Goal: Information Seeking & Learning: Learn about a topic

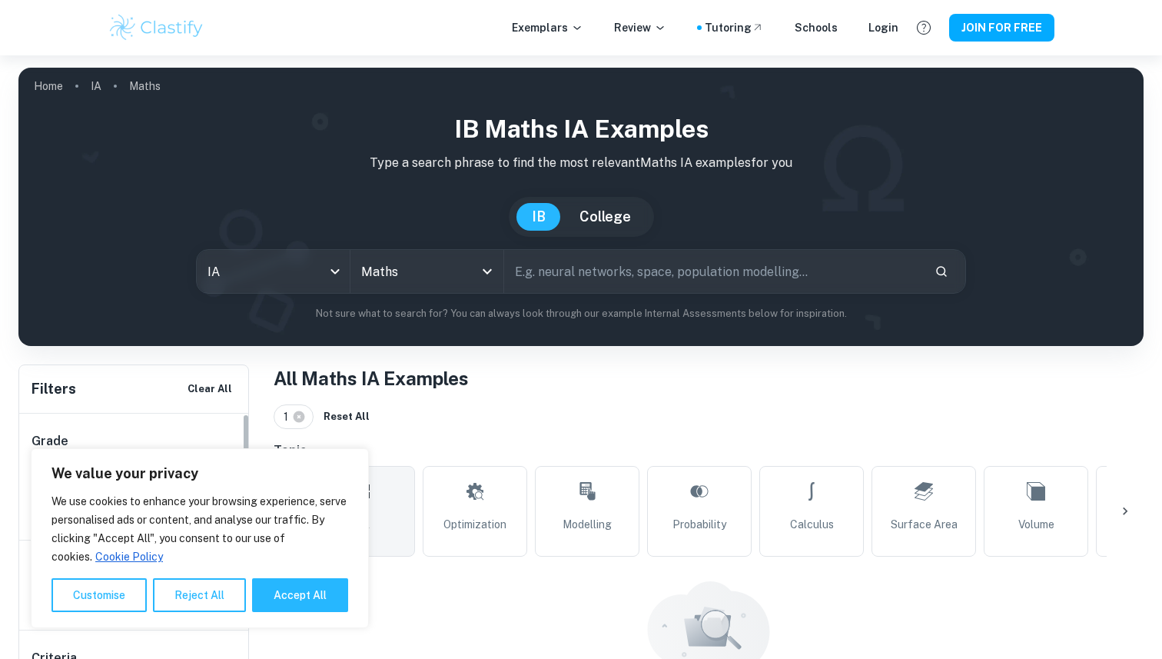
scroll to position [112, 0]
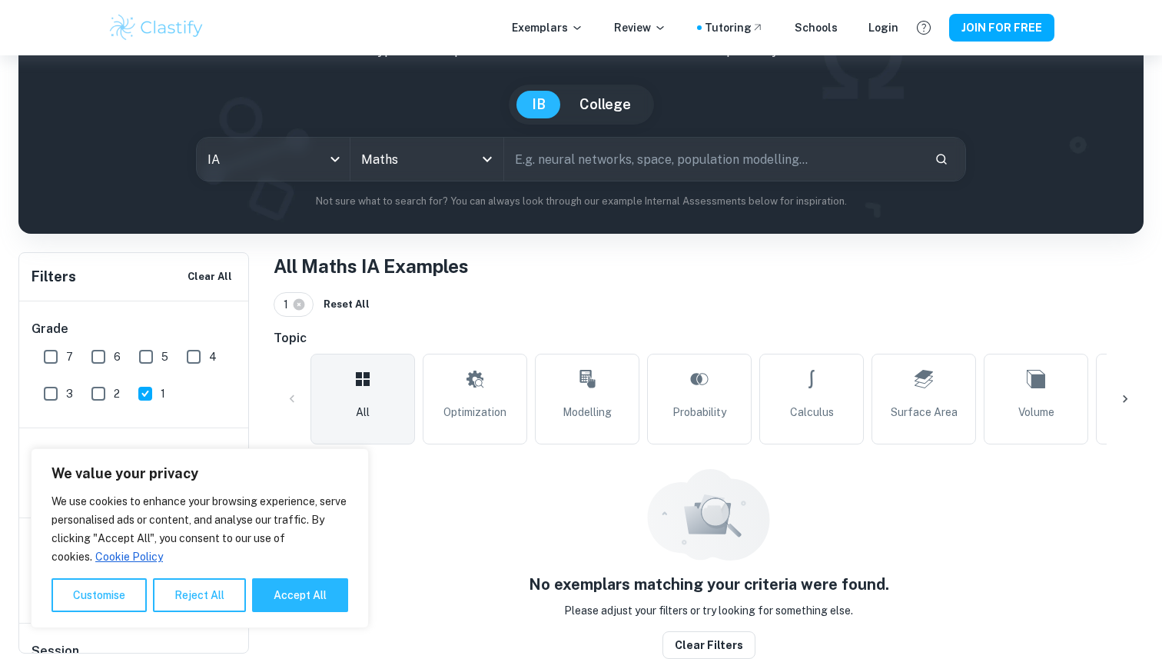
click at [98, 392] on input "2" at bounding box center [98, 393] width 31 height 31
checkbox input "true"
click at [142, 392] on input "1" at bounding box center [145, 393] width 31 height 31
checkbox input "false"
click at [54, 394] on input "3" at bounding box center [50, 393] width 31 height 31
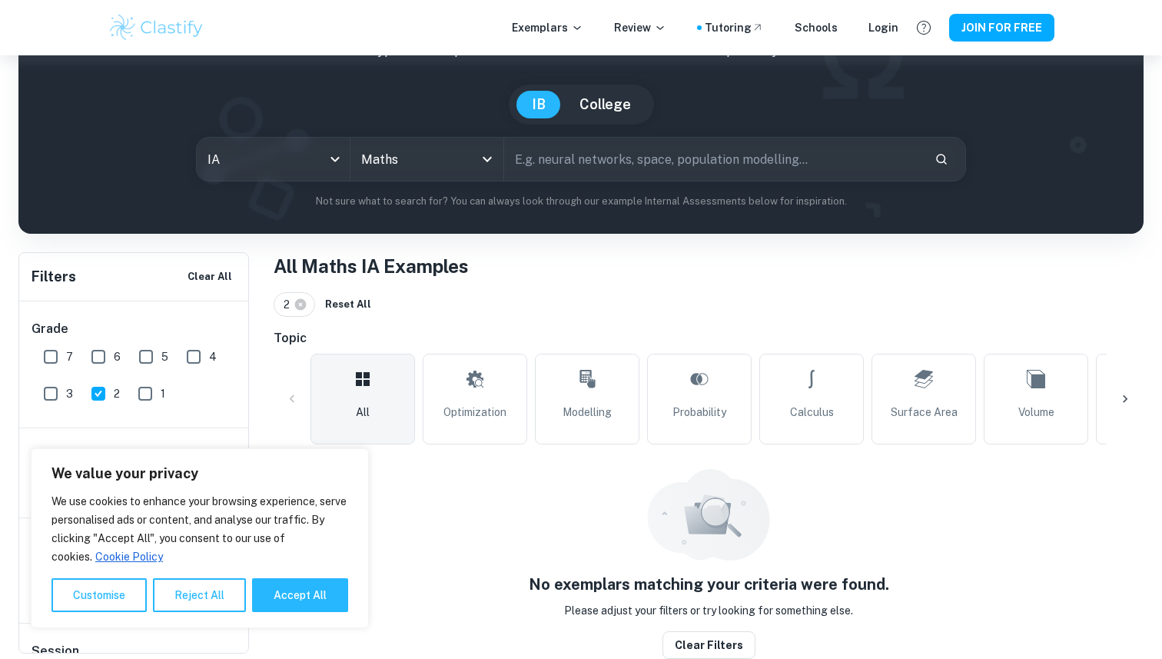
checkbox input "true"
click at [193, 364] on input "4" at bounding box center [193, 356] width 31 height 31
checkbox input "true"
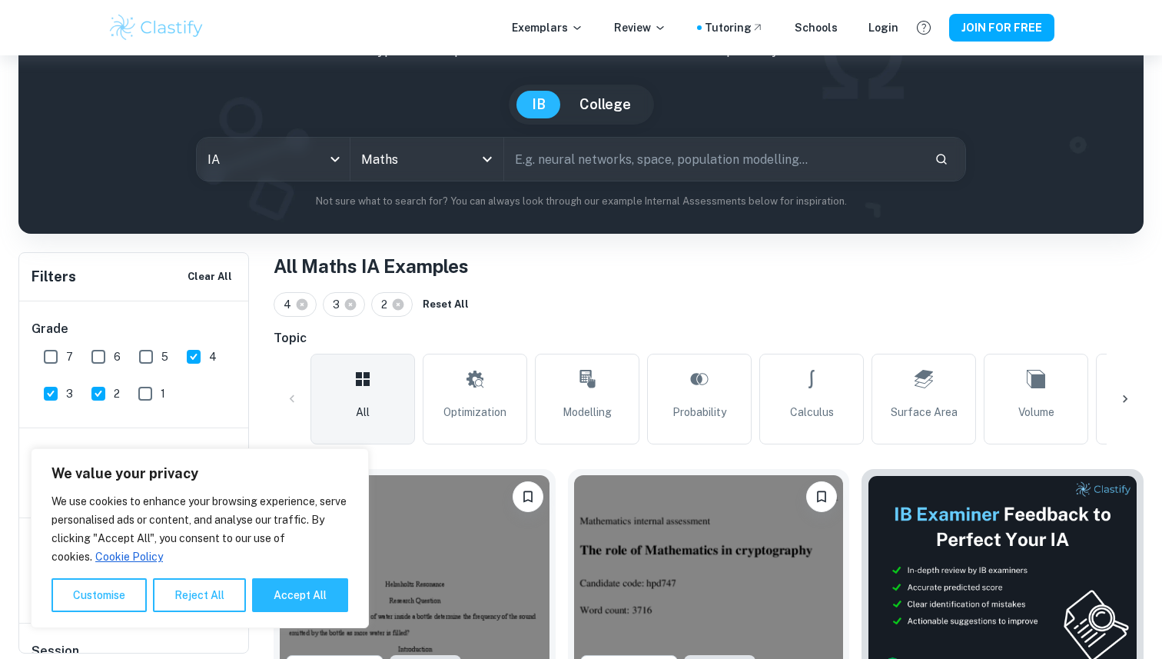
click at [101, 391] on input "2" at bounding box center [98, 393] width 31 height 31
checkbox input "false"
click at [54, 392] on input "3" at bounding box center [50, 393] width 31 height 31
checkbox input "false"
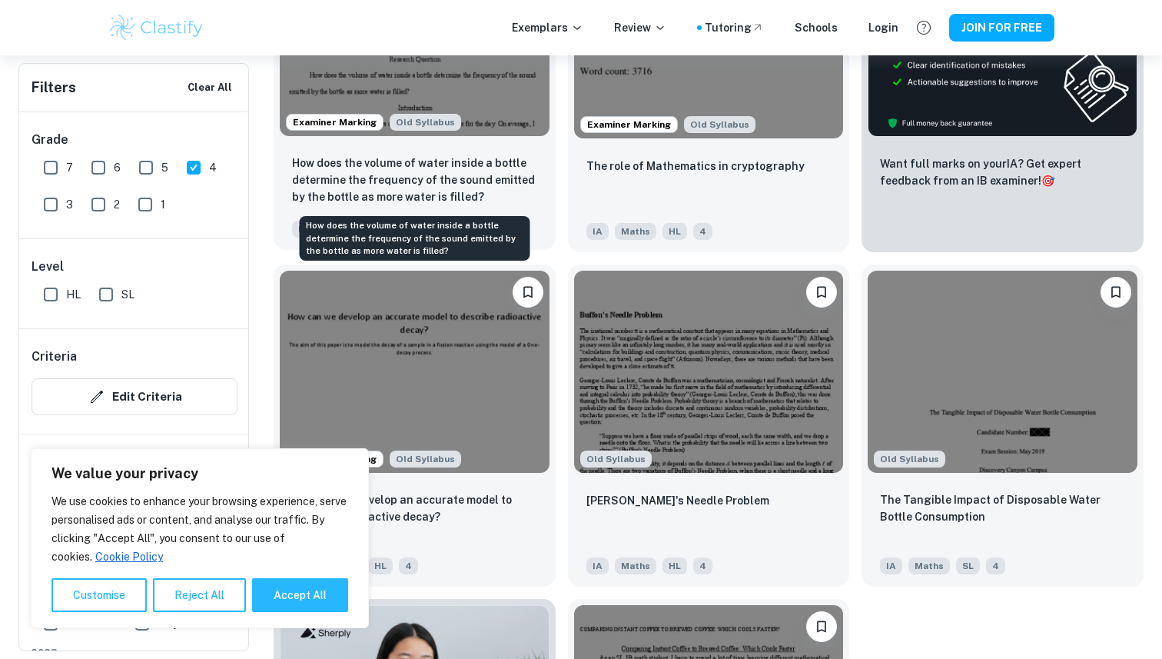
scroll to position [658, 0]
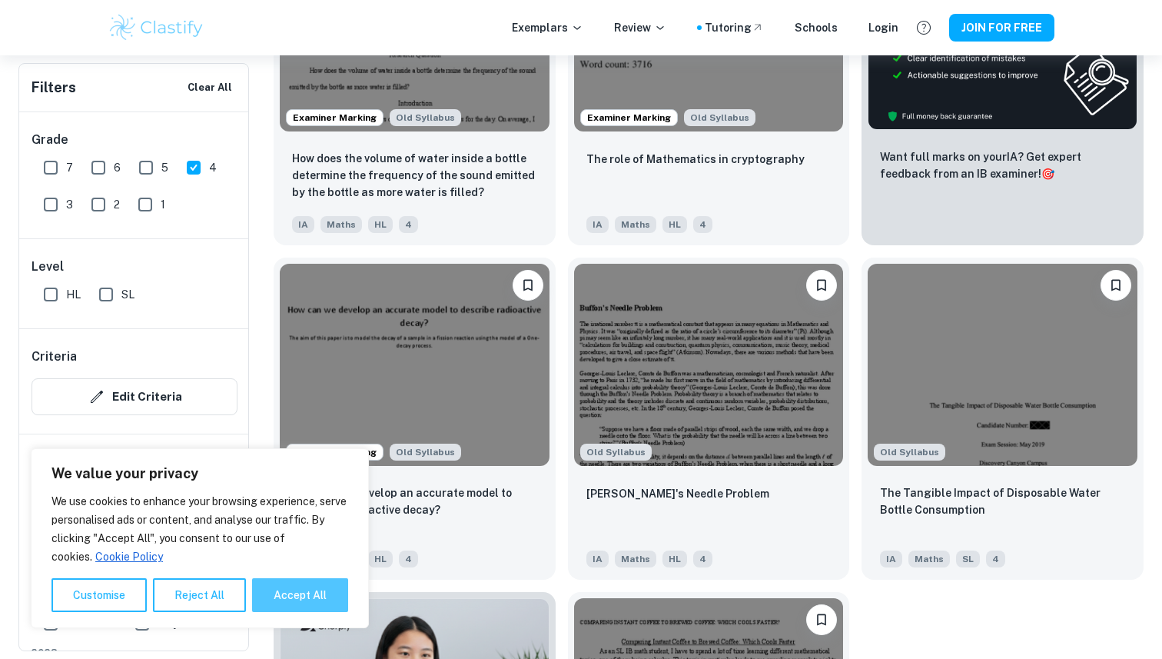
click at [285, 597] on button "Accept All" at bounding box center [300, 595] width 96 height 34
checkbox input "true"
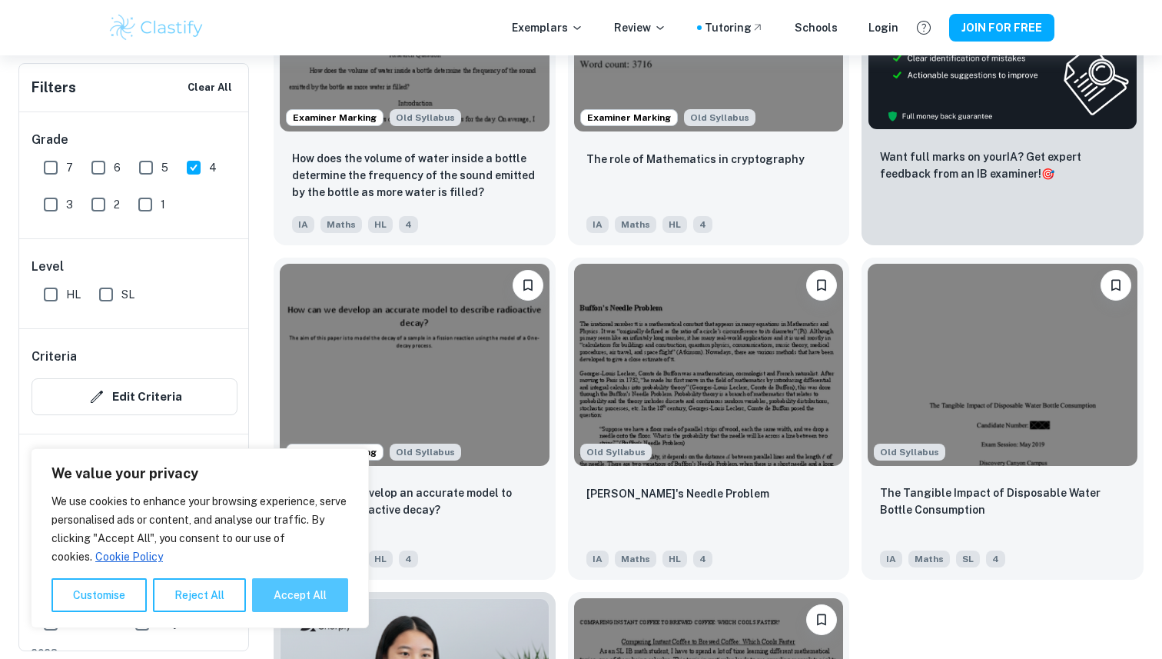
checkbox input "true"
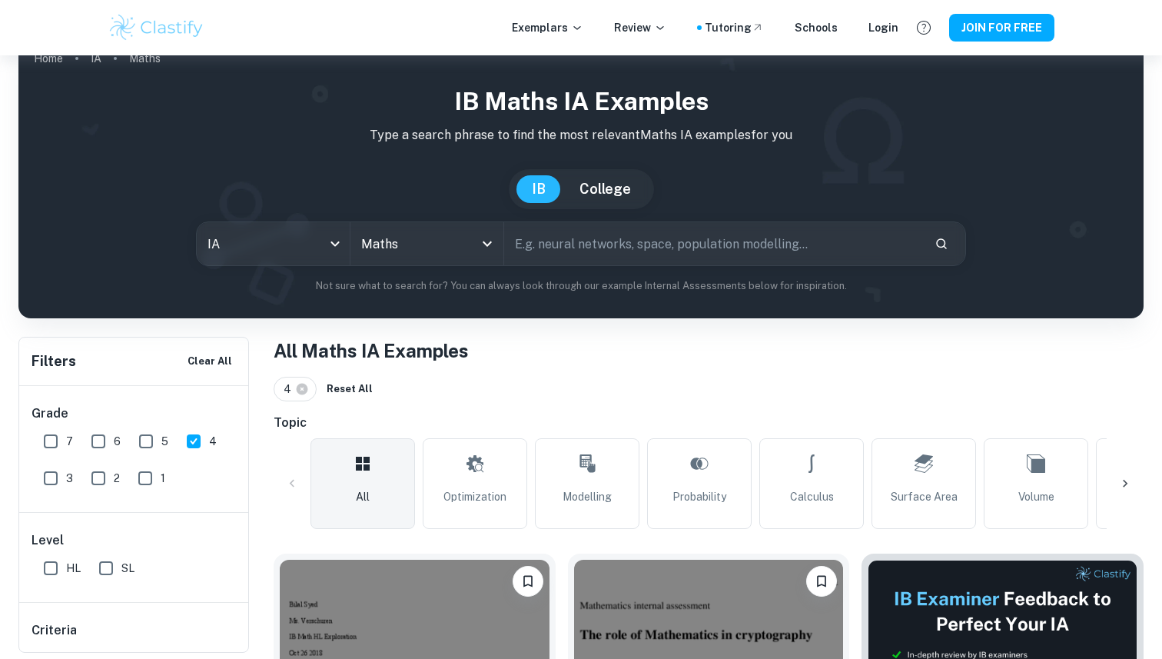
scroll to position [0, 0]
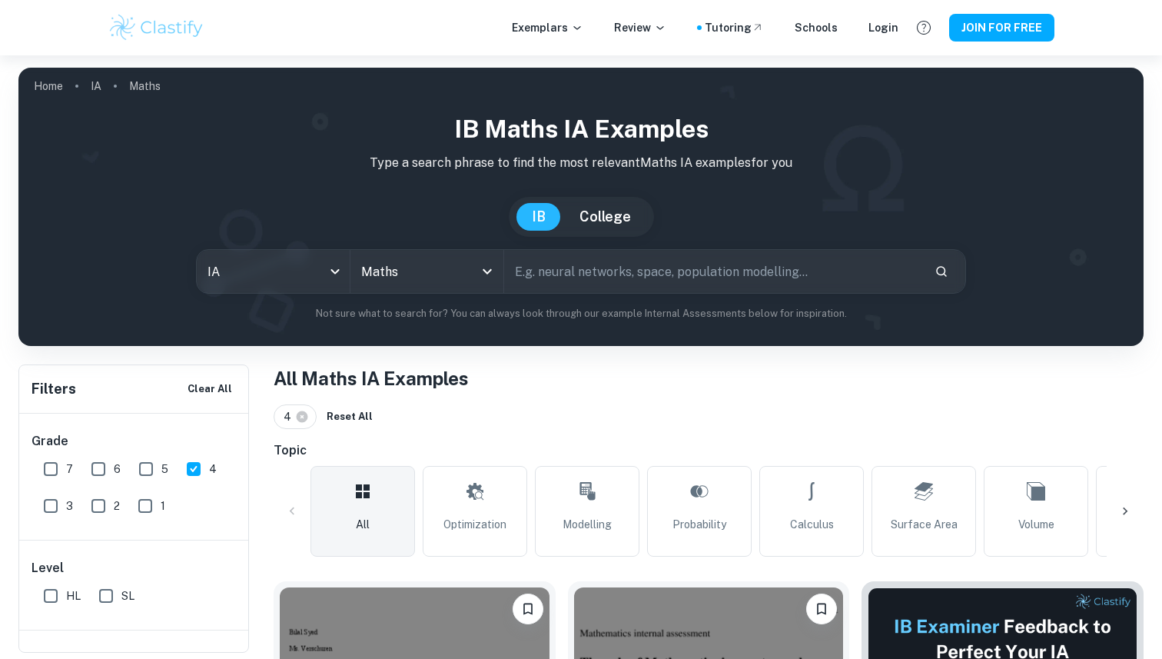
click at [196, 466] on input "4" at bounding box center [193, 468] width 31 height 31
checkbox input "false"
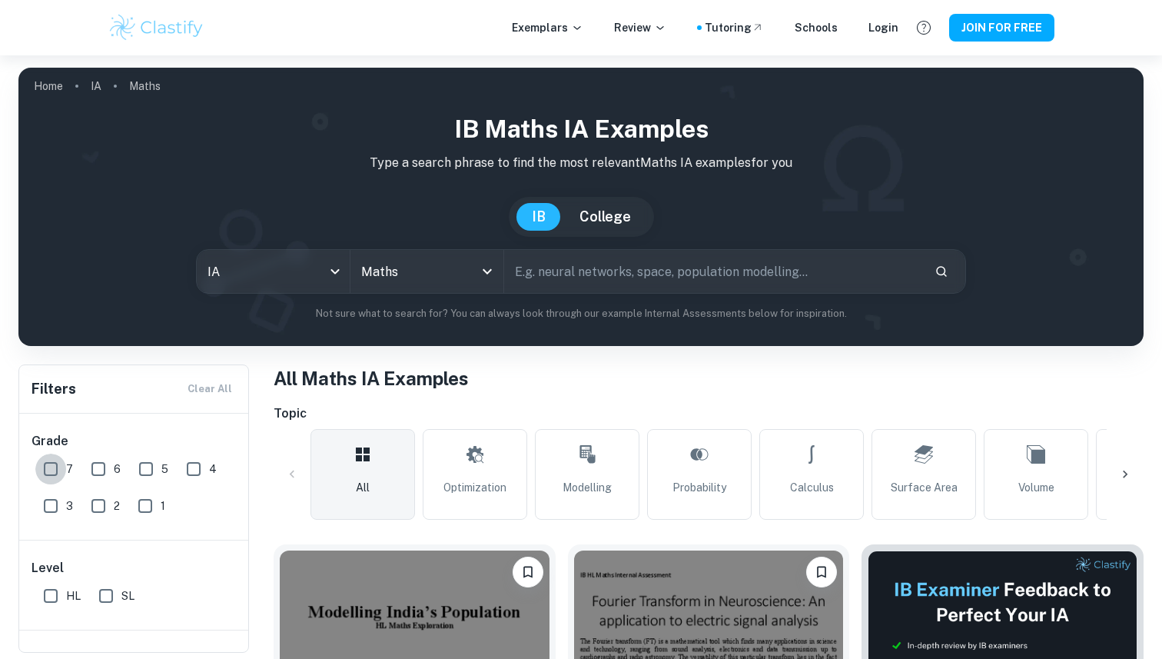
click at [54, 468] on input "7" at bounding box center [50, 468] width 31 height 31
checkbox input "true"
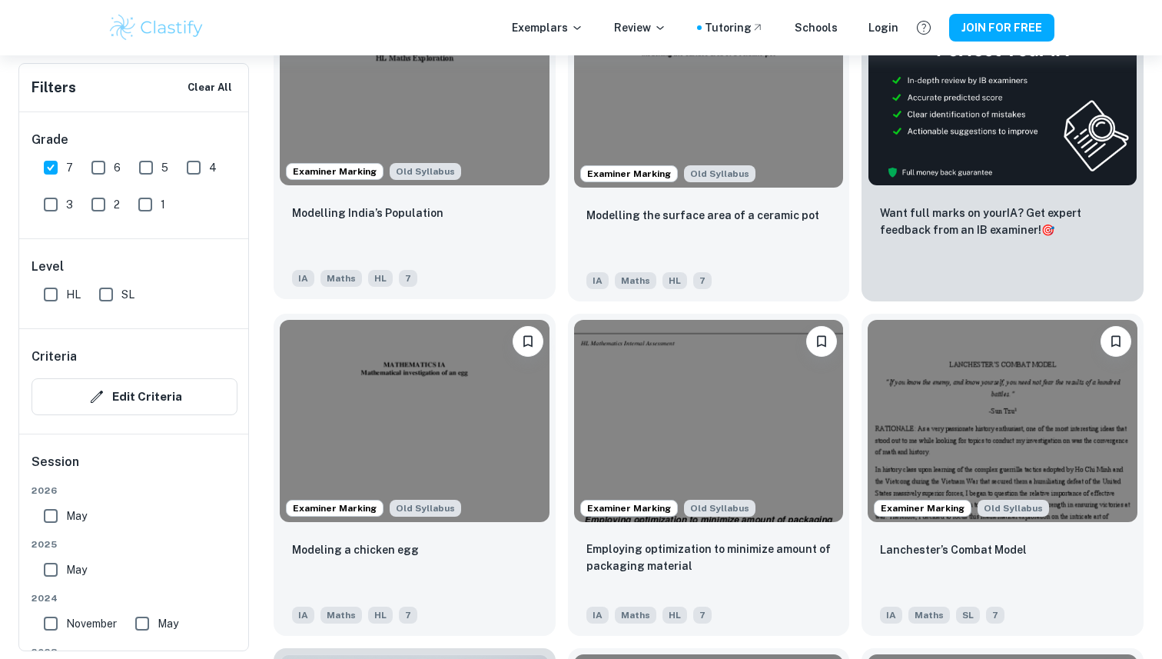
scroll to position [575, 0]
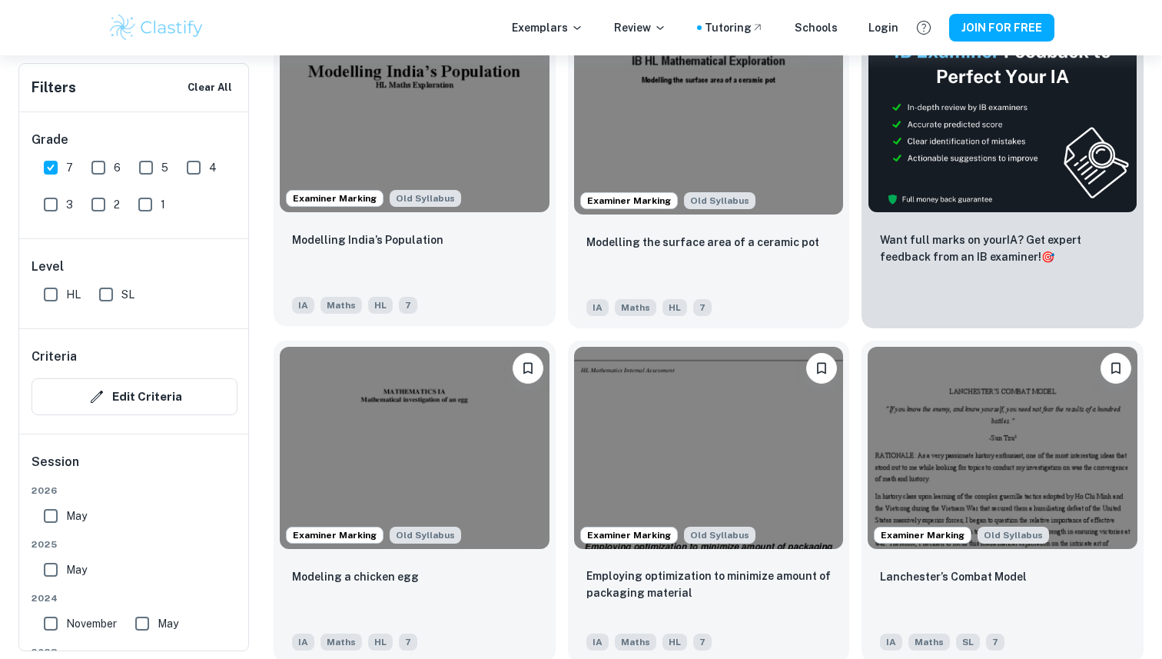
click at [457, 171] on img at bounding box center [415, 111] width 270 height 202
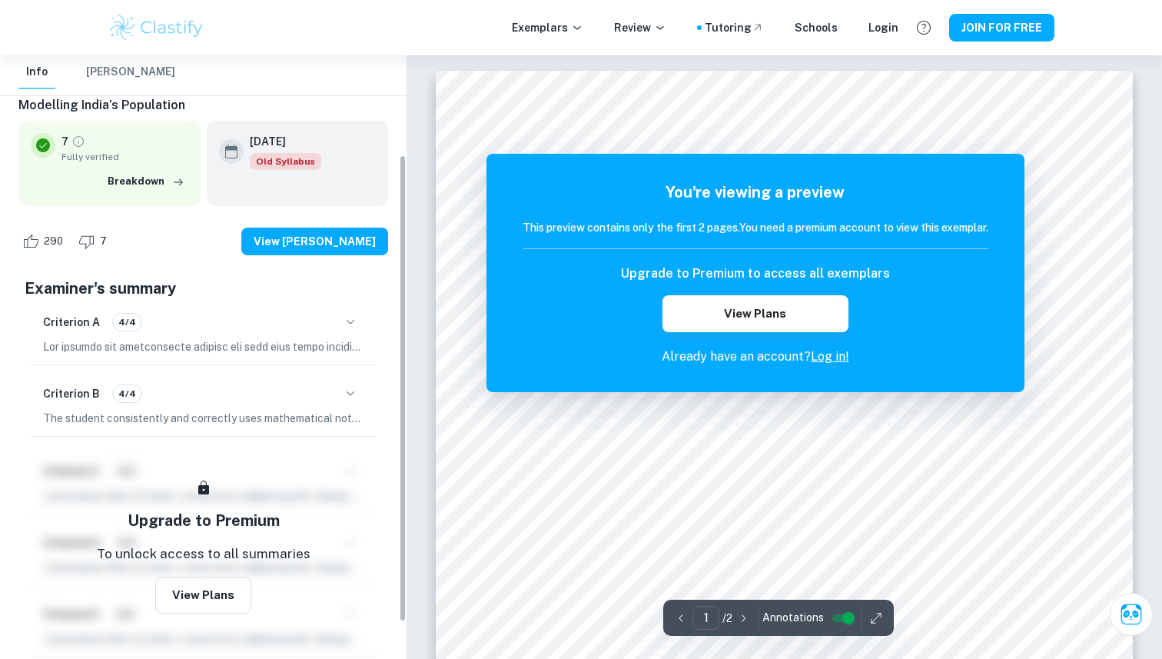
scroll to position [175, 0]
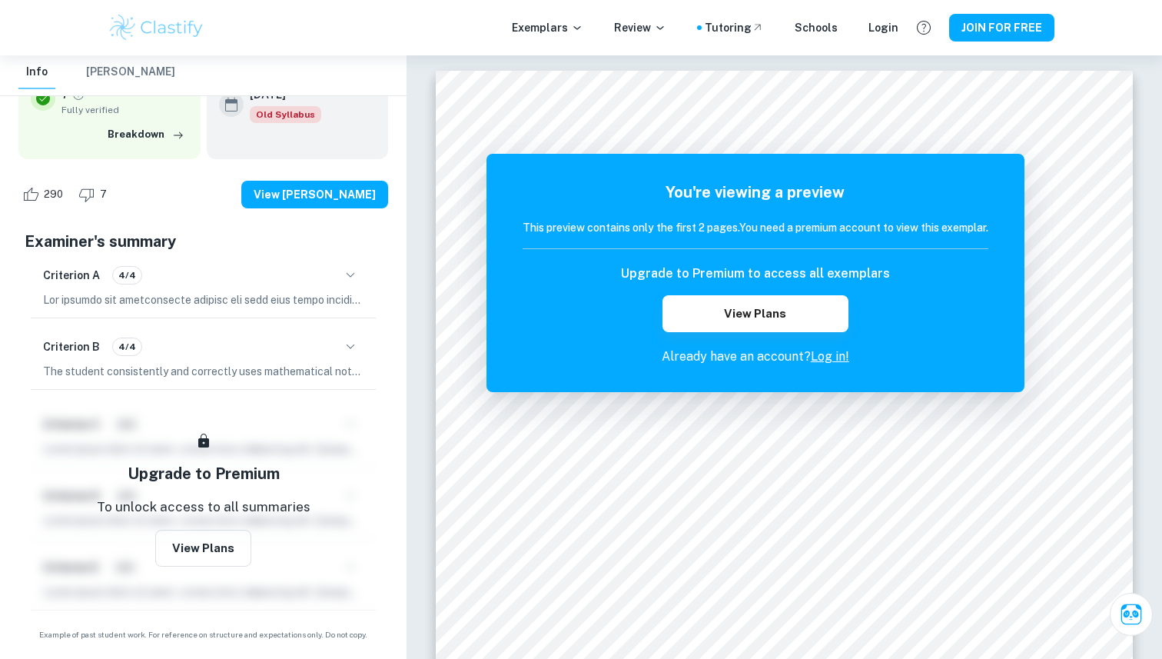
click at [346, 343] on icon "button" at bounding box center [350, 346] width 18 height 18
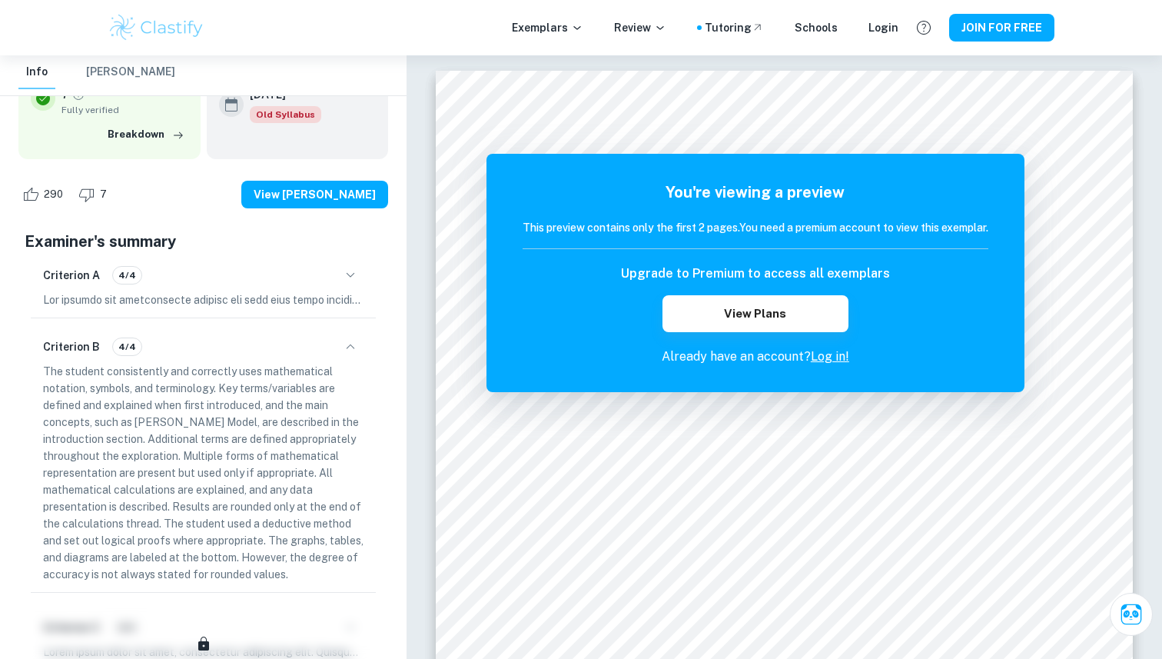
click at [346, 343] on icon "button" at bounding box center [350, 346] width 18 height 18
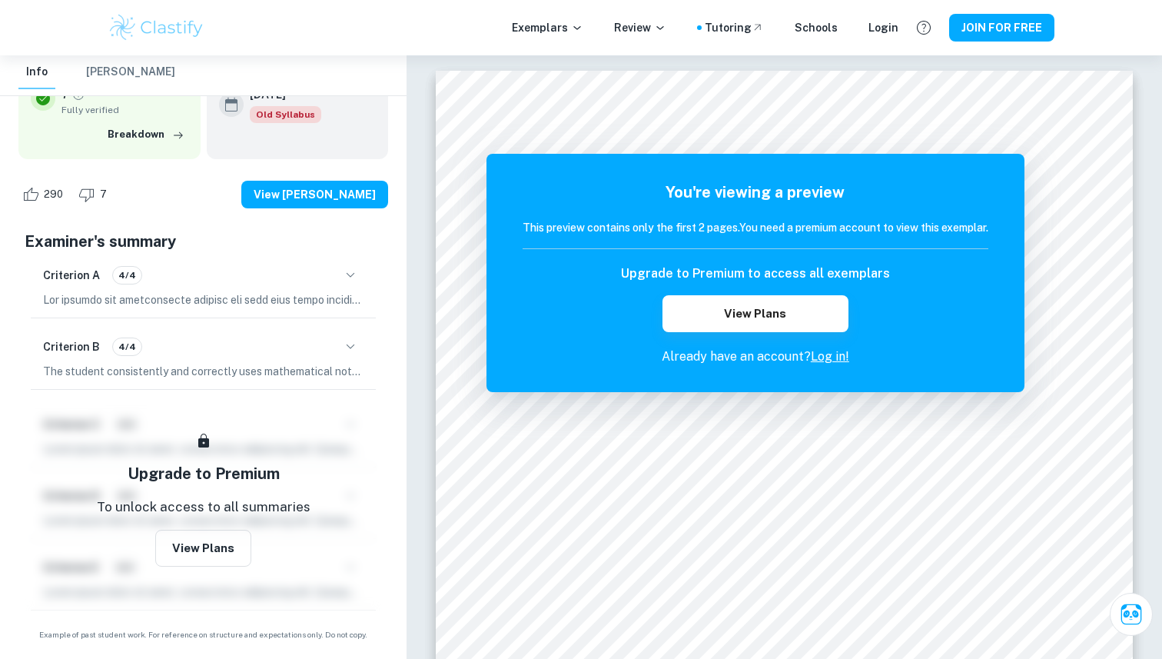
scroll to position [575, 0]
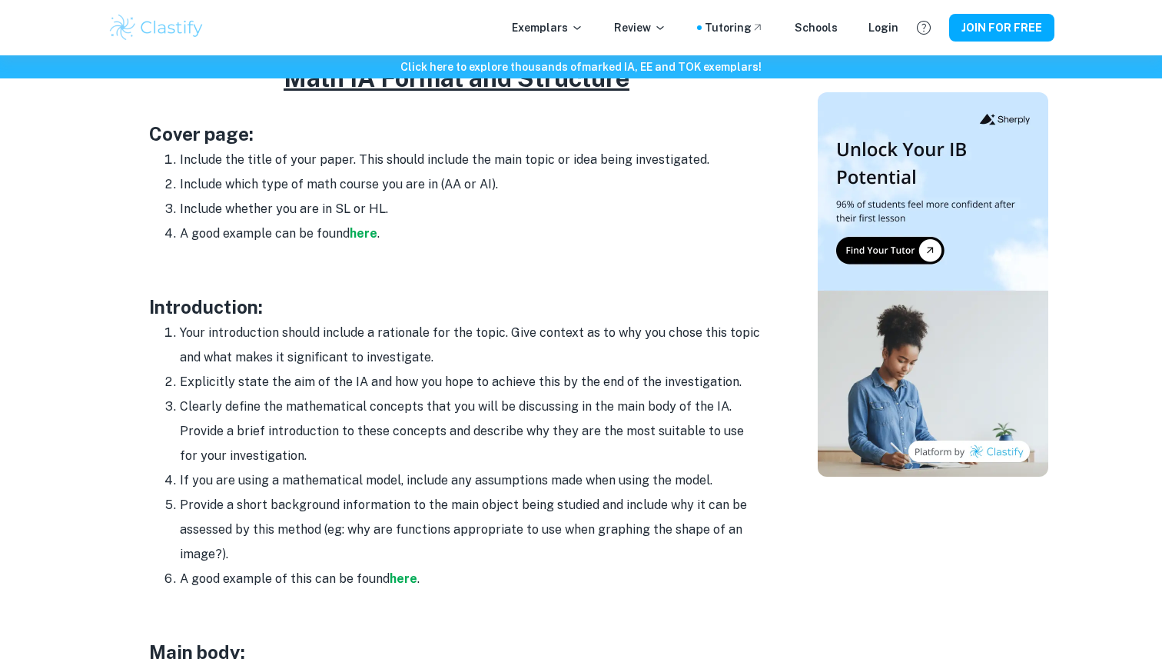
scroll to position [801, 0]
click at [380, 216] on li "Include whether you are in SL or HL." at bounding box center [472, 207] width 584 height 25
click at [364, 251] on p at bounding box center [456, 255] width 615 height 23
click at [364, 227] on strong "here" at bounding box center [364, 231] width 28 height 15
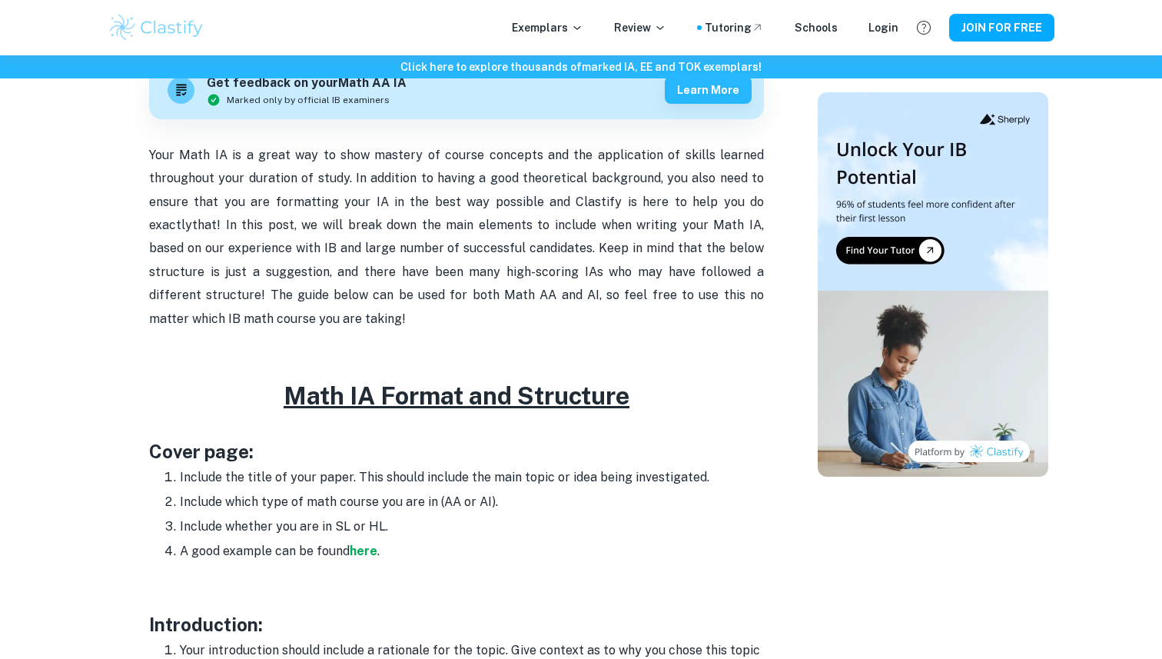
scroll to position [483, 0]
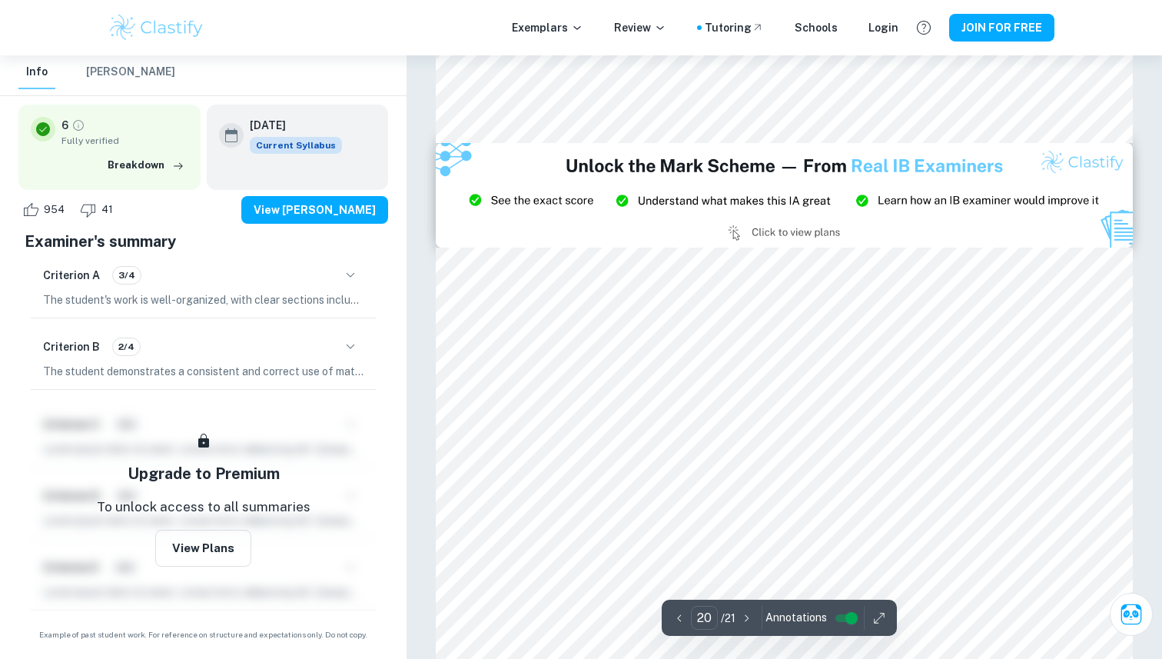
scroll to position [20039, 0]
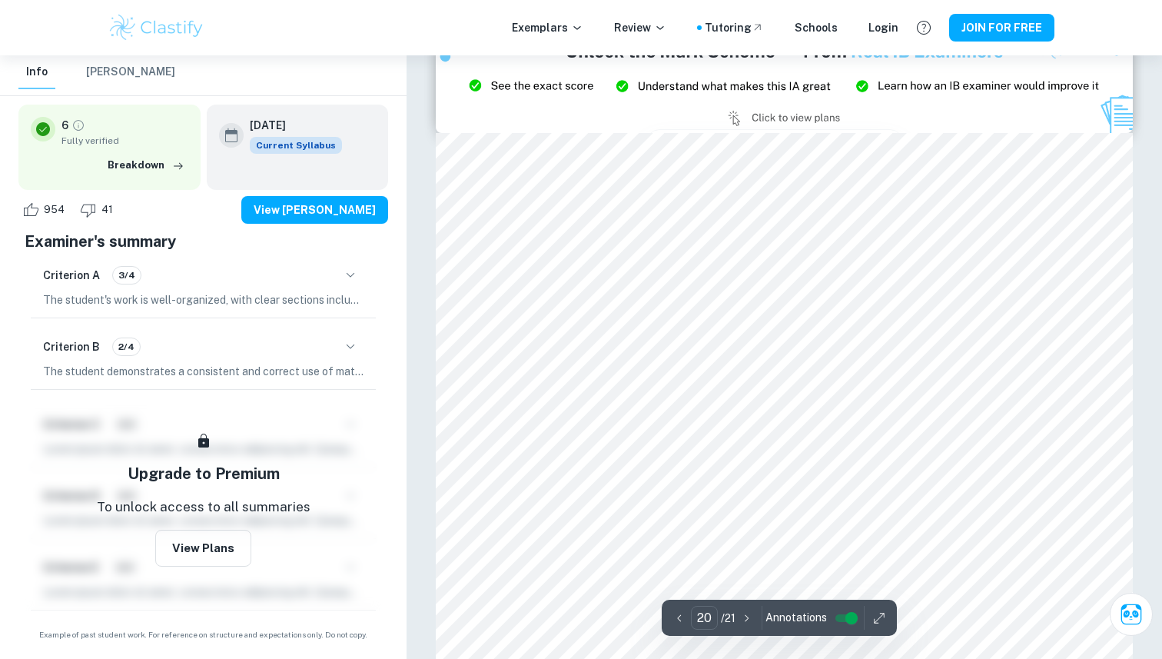
type input "21"
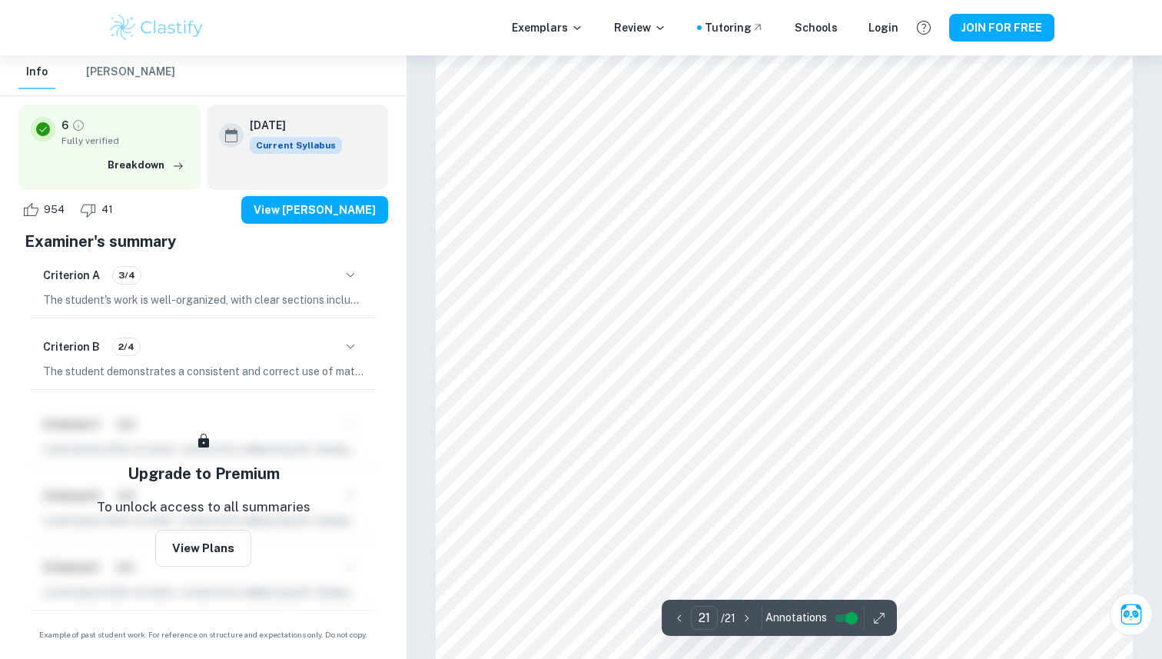
scroll to position [20833, 0]
